Goal: Book appointment/travel/reservation

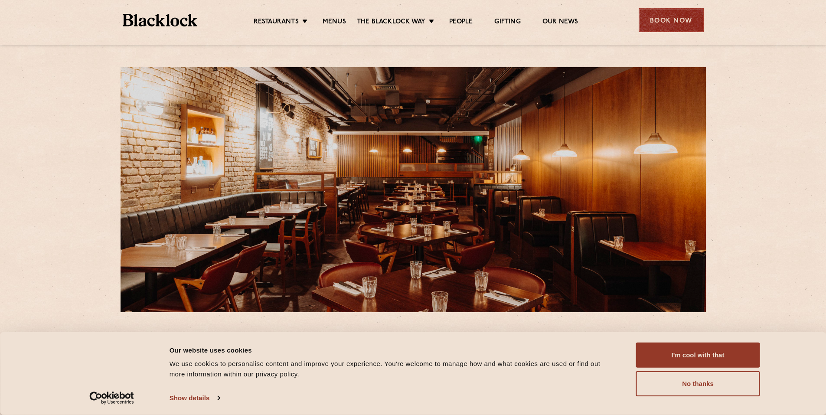
click at [668, 21] on div "Book Now" at bounding box center [671, 20] width 65 height 24
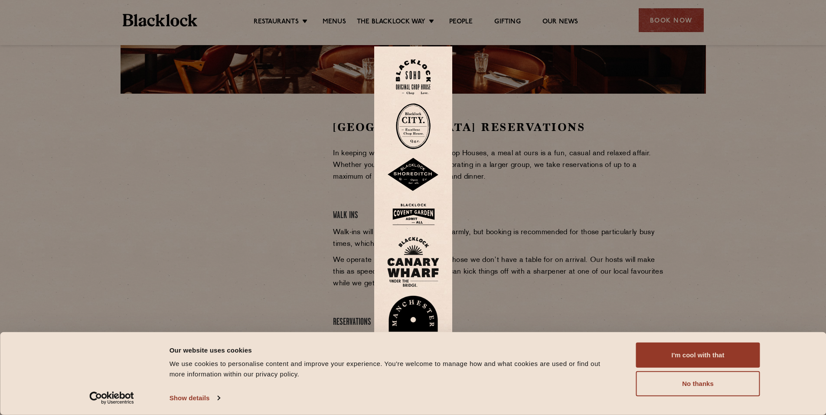
scroll to position [173, 0]
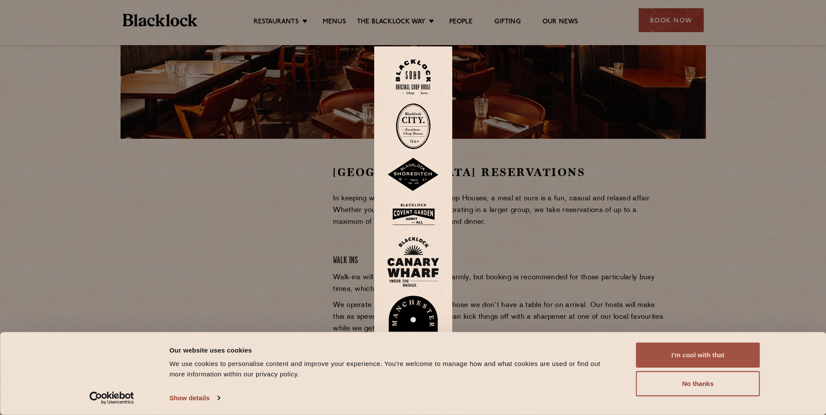
click at [688, 353] on button "I'm cool with that" at bounding box center [698, 355] width 124 height 25
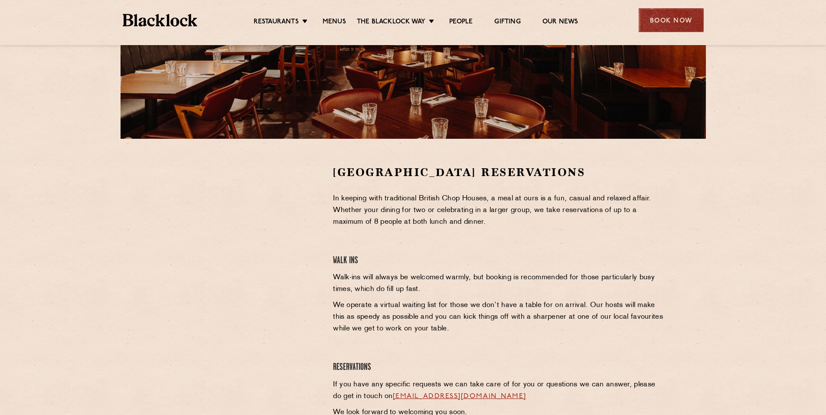
click at [669, 13] on div "Book Now" at bounding box center [671, 20] width 65 height 24
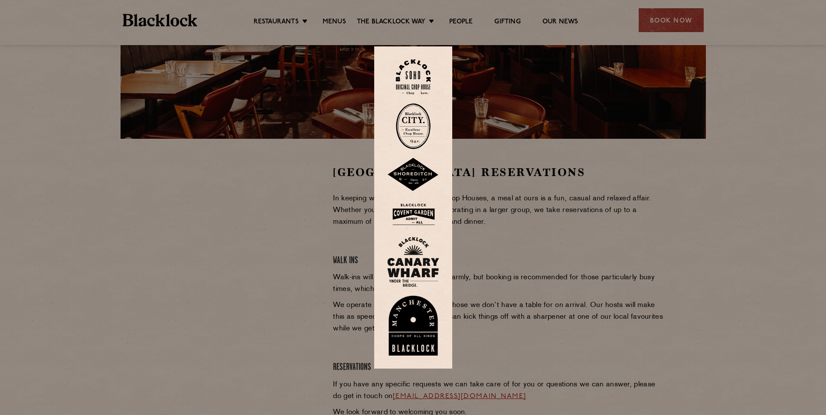
click at [416, 210] on img at bounding box center [413, 214] width 52 height 28
